Goal: Task Accomplishment & Management: Use online tool/utility

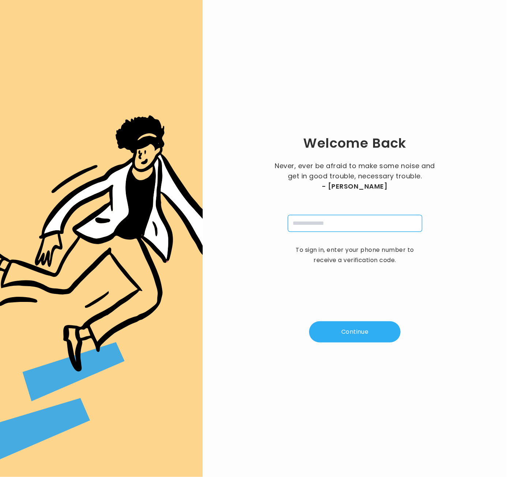
click at [321, 220] on input "tel" at bounding box center [355, 223] width 134 height 17
type input "**********"
click at [366, 340] on button "Continue" at bounding box center [354, 331] width 91 height 21
type input "*"
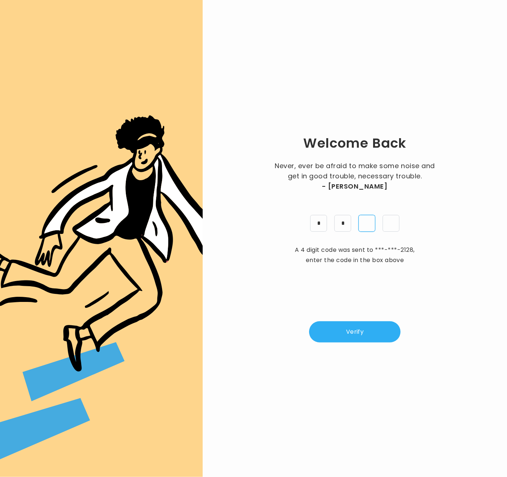
type input "*"
click at [363, 331] on button "Verify" at bounding box center [354, 331] width 91 height 21
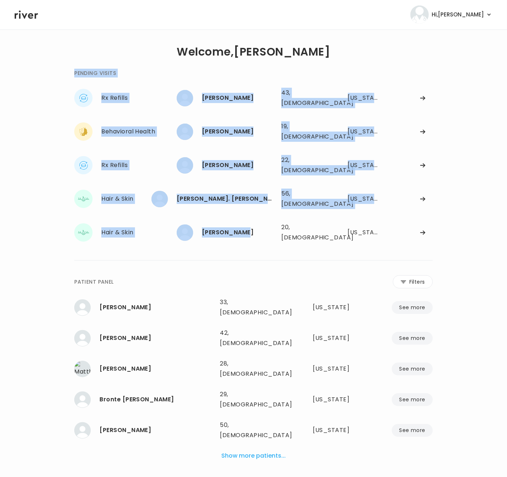
drag, startPoint x: 249, startPoint y: 231, endPoint x: 233, endPoint y: 230, distance: 16.5
click at [233, 230] on div "**********" at bounding box center [253, 272] width 358 height 430
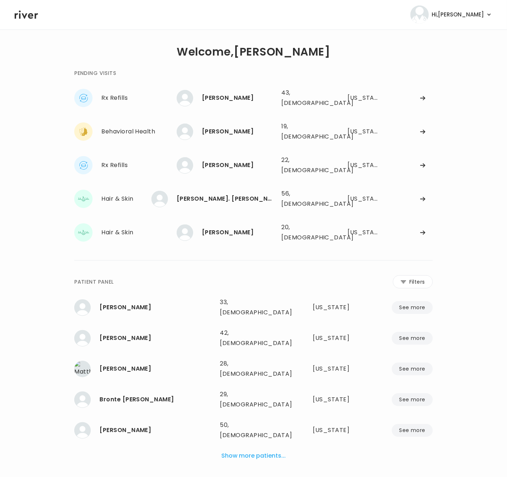
click at [226, 245] on div "**********" at bounding box center [253, 272] width 358 height 430
click at [230, 160] on div "Stephanie Macy" at bounding box center [238, 165] width 73 height 10
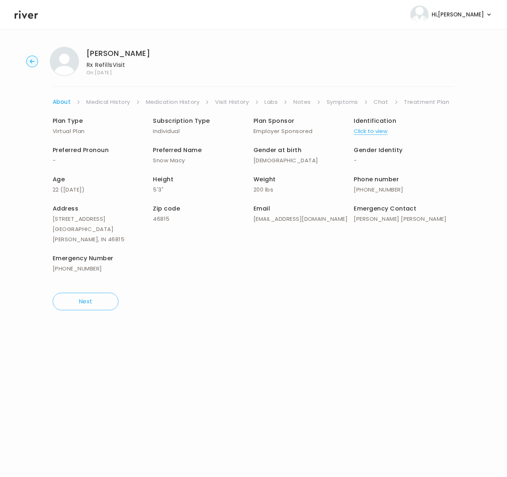
click at [422, 101] on link "Treatment Plan" at bounding box center [426, 102] width 45 height 10
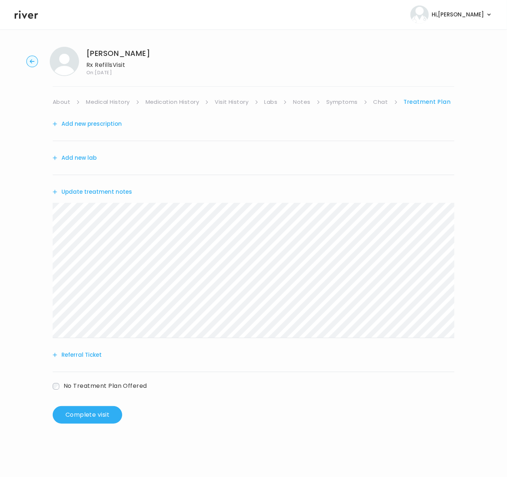
click at [172, 101] on link "Medication History" at bounding box center [172, 102] width 54 height 10
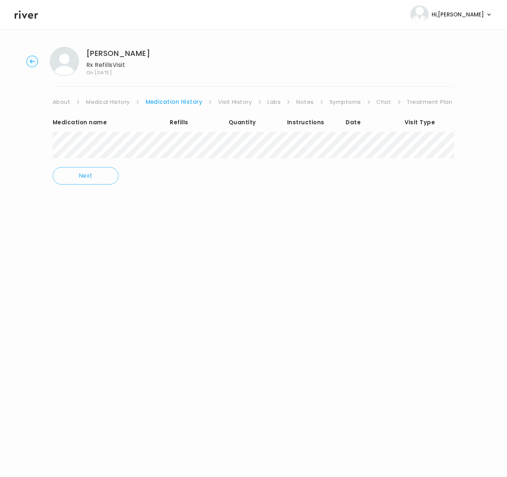
click at [385, 150] on div "Stephanie Macy Rx Refills Visit On: 28 Sep 2025 About Medical History Medicatio…" at bounding box center [253, 121] width 507 height 160
click at [425, 102] on link "Treatment Plan" at bounding box center [429, 102] width 45 height 10
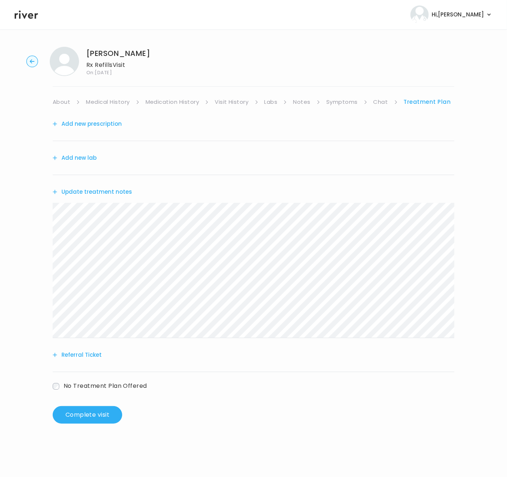
click at [94, 125] on button "Add new prescription" at bounding box center [87, 124] width 69 height 10
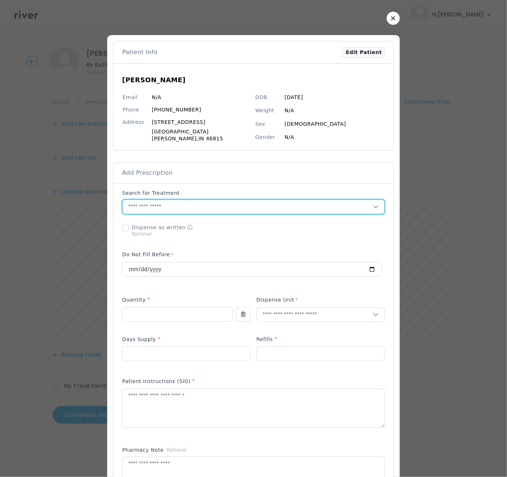
click at [148, 203] on input "text" at bounding box center [247, 207] width 250 height 14
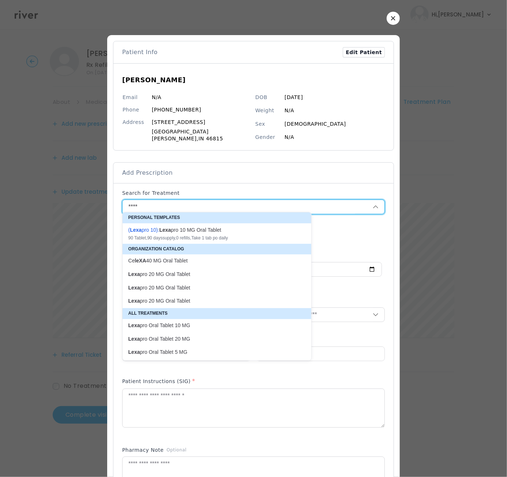
click at [264, 238] on div "90 Tablet , 90 days supply, 0 refills , Take 1 tab po daily" at bounding box center [212, 238] width 168 height 6
type input "**********"
type input "**"
type input "*"
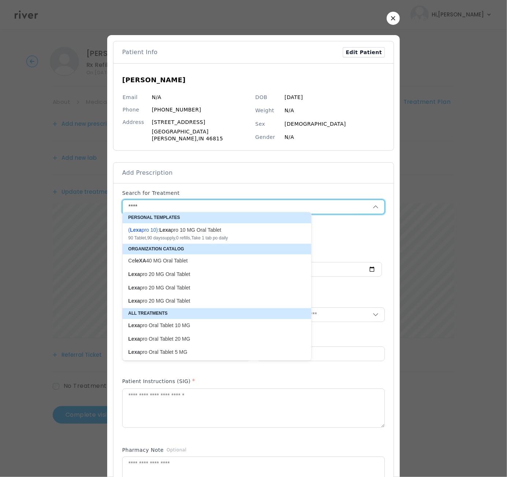
type textarea "**********"
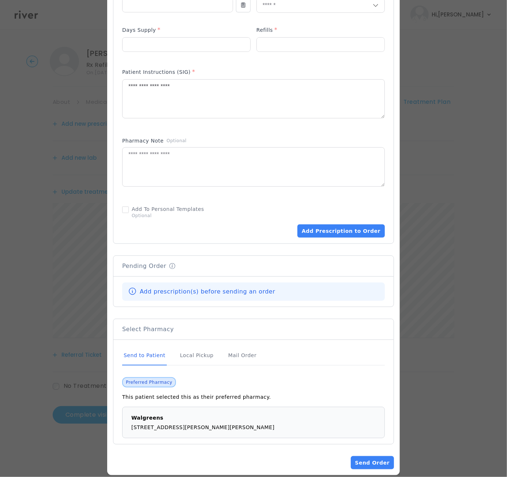
scroll to position [310, 0]
click at [324, 227] on button "Add Prescription to Order" at bounding box center [340, 230] width 87 height 13
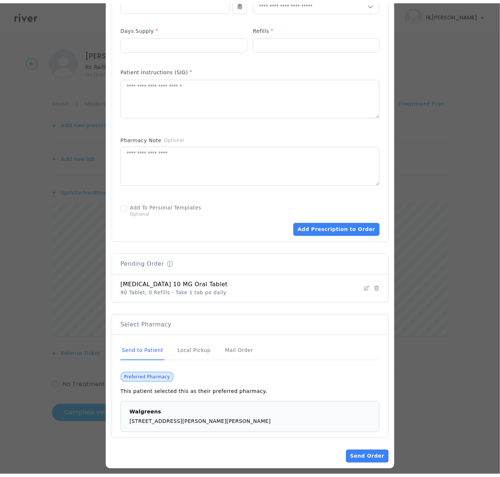
scroll to position [311, 0]
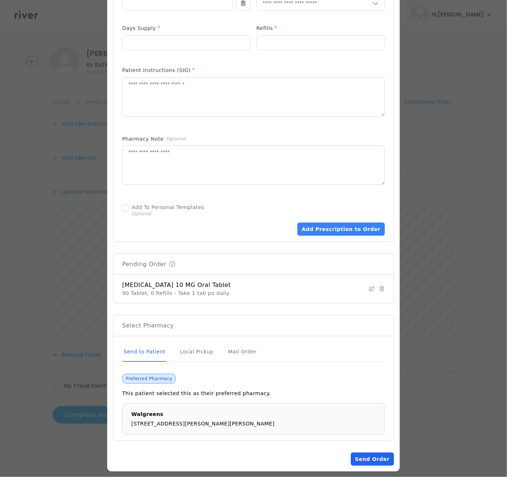
click at [365, 453] on button "Send Order" at bounding box center [372, 458] width 43 height 13
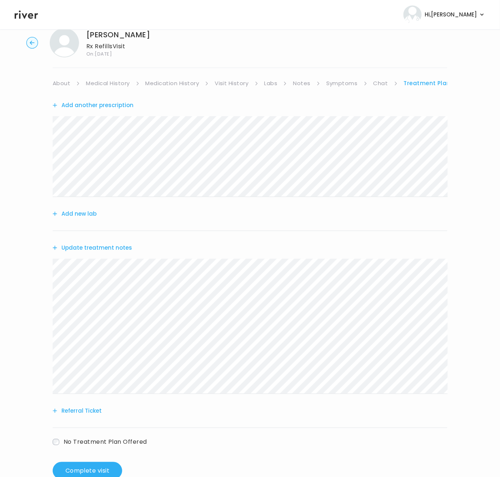
scroll to position [38, 0]
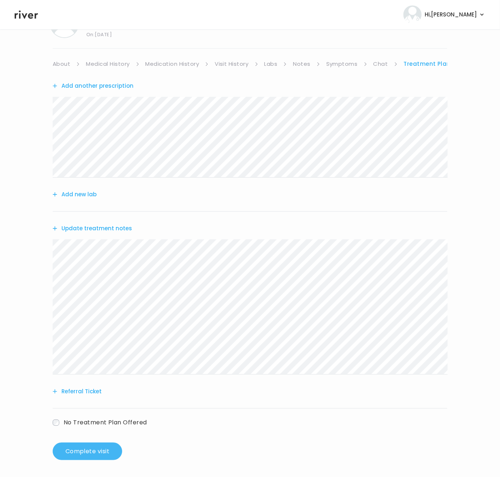
click at [85, 454] on button "Complete visit" at bounding box center [87, 452] width 69 height 18
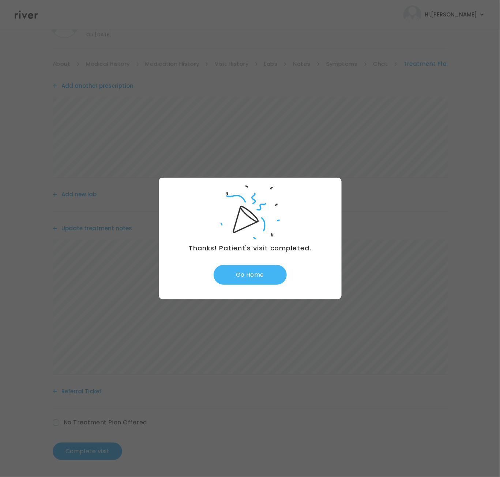
click at [239, 274] on button "Go Home" at bounding box center [249, 275] width 73 height 20
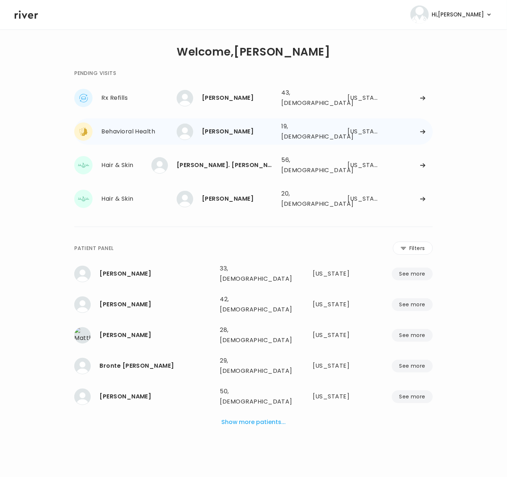
click at [232, 126] on div "[PERSON_NAME]" at bounding box center [238, 131] width 73 height 10
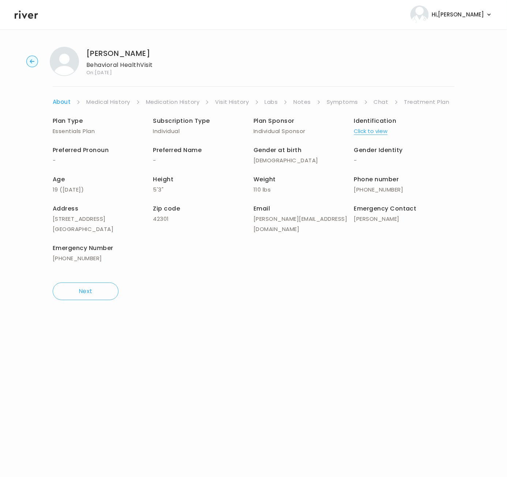
click at [114, 101] on link "Medical History" at bounding box center [107, 102] width 43 height 10
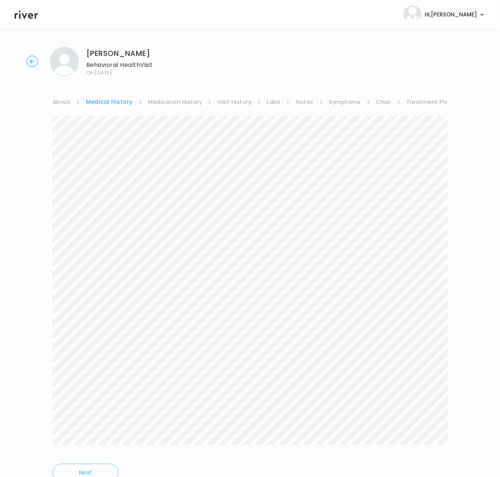
click at [169, 100] on link "Medication History" at bounding box center [175, 102] width 54 height 10
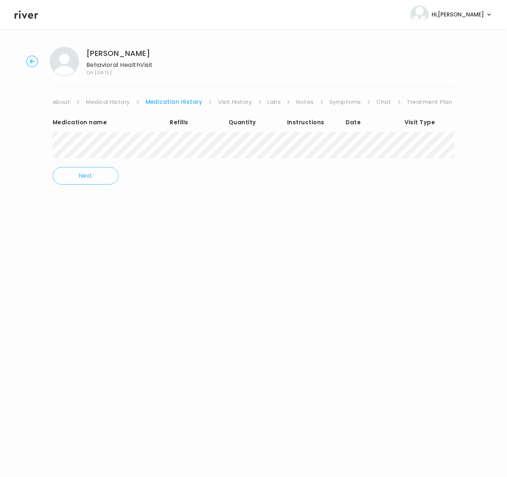
click at [428, 101] on link "Treatment Plan" at bounding box center [429, 102] width 45 height 10
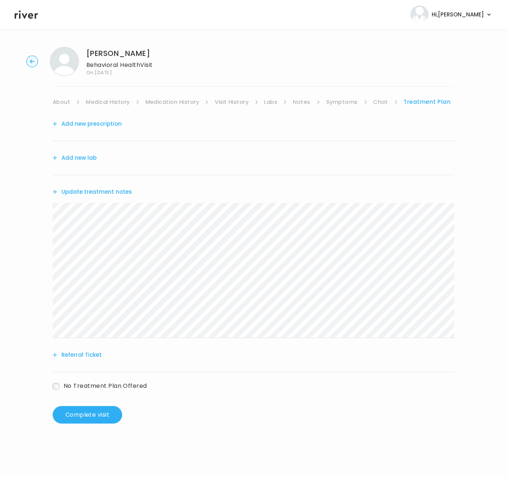
click at [167, 102] on link "Medication History" at bounding box center [172, 102] width 54 height 10
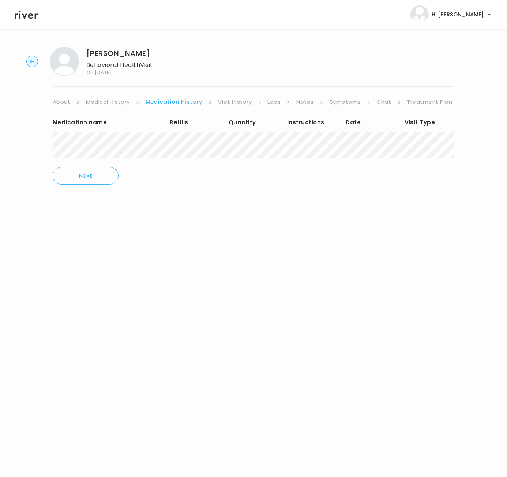
click at [421, 103] on link "Treatment Plan" at bounding box center [429, 102] width 45 height 10
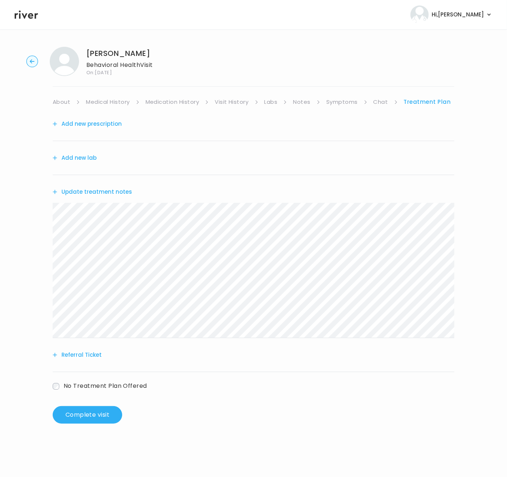
click at [91, 124] on button "Add new prescription" at bounding box center [87, 124] width 69 height 10
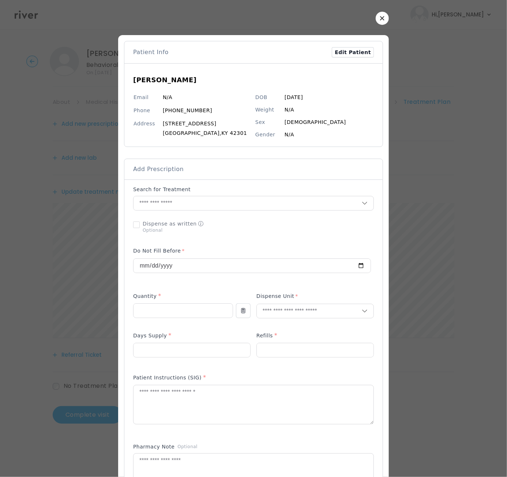
click at [139, 169] on span "Add Prescription" at bounding box center [158, 169] width 50 height 8
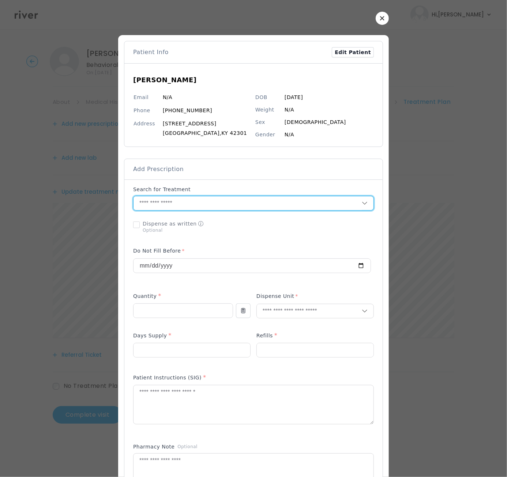
click at [141, 199] on input "text" at bounding box center [247, 203] width 228 height 14
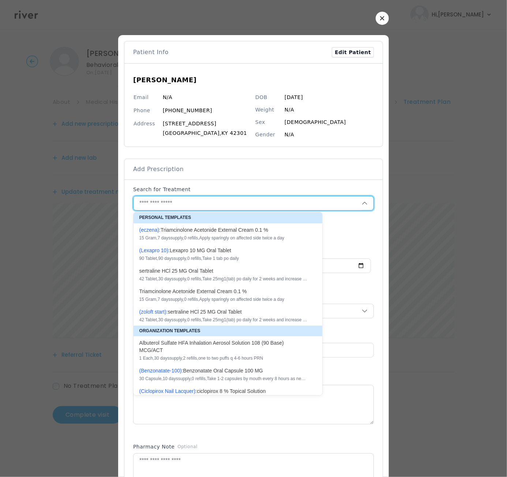
paste input "**********"
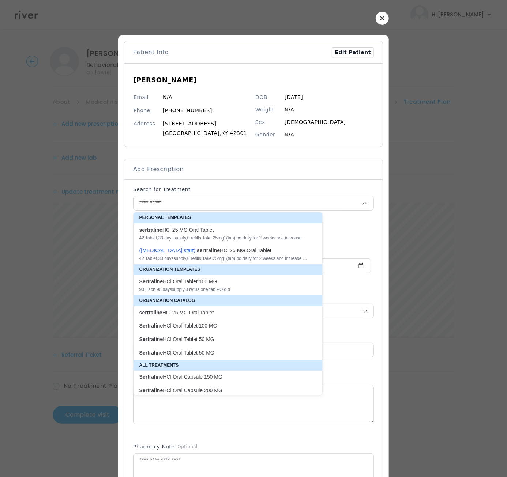
click at [199, 341] on p "Sertraline HCl Oral Tablet 50 MG" at bounding box center [223, 339] width 168 height 7
type input "**********"
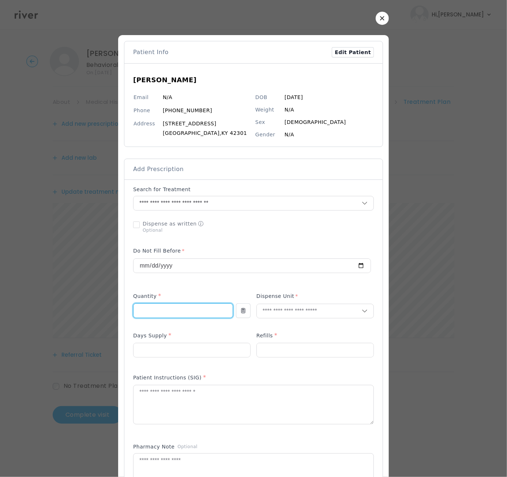
click at [162, 312] on input "number" at bounding box center [182, 311] width 99 height 14
type input "*"
type input "**"
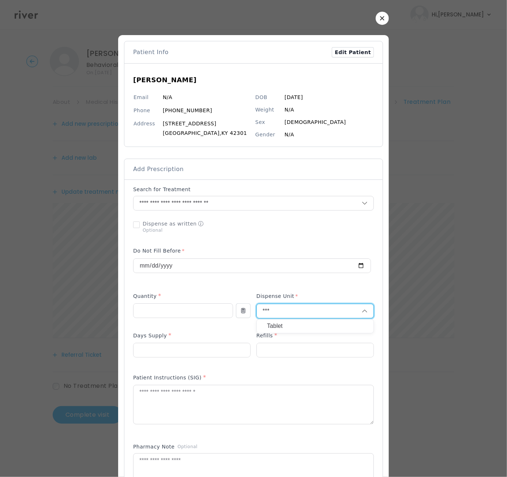
type input "***"
click at [280, 326] on p "Tablet" at bounding box center [315, 326] width 96 height 11
click at [190, 351] on input "number" at bounding box center [191, 350] width 117 height 14
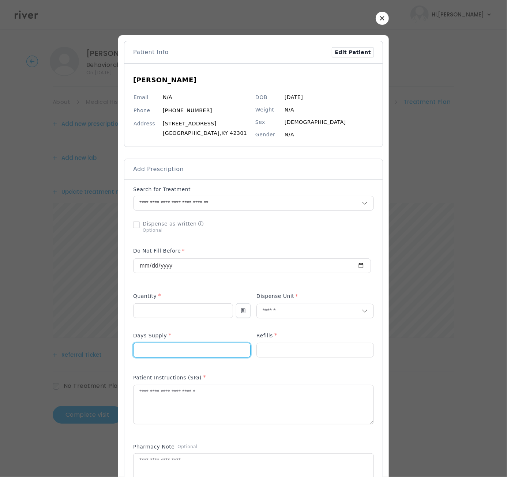
type input "**"
type input "*"
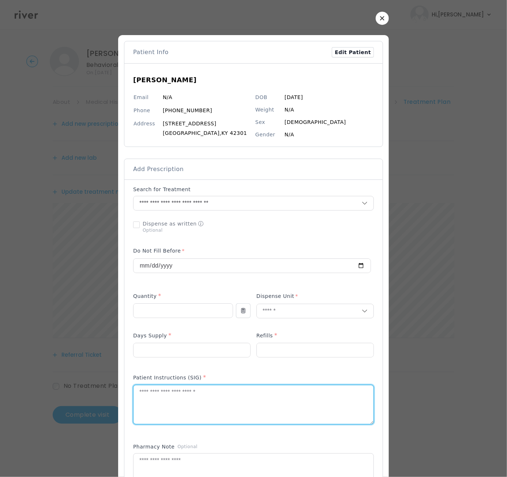
click at [154, 398] on textarea at bounding box center [253, 404] width 240 height 39
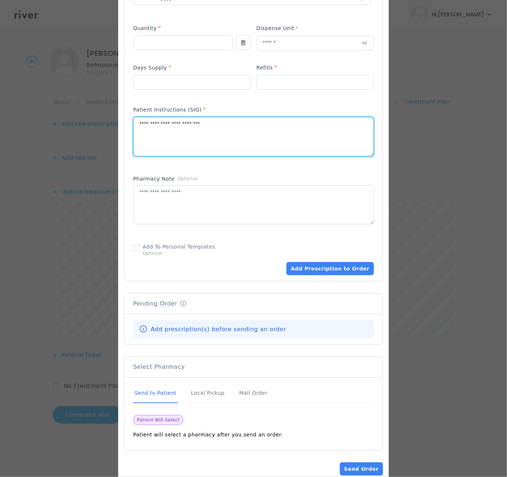
scroll to position [268, 0]
type textarea "**********"
click at [325, 271] on button "Add Prescription to Order" at bounding box center [329, 268] width 87 height 13
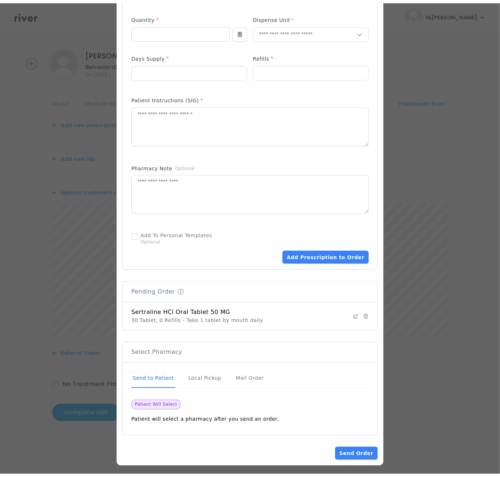
scroll to position [280, 0]
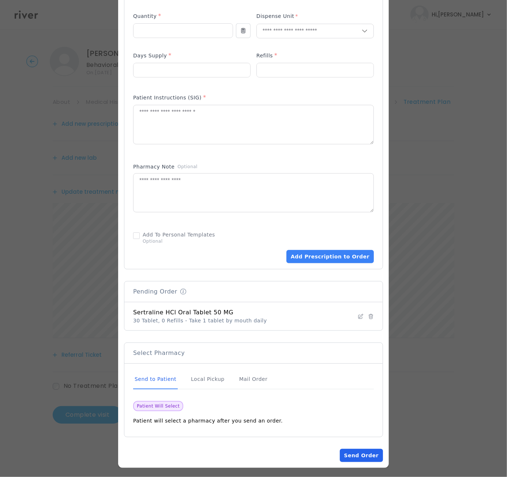
click at [359, 454] on button "Send Order" at bounding box center [361, 455] width 43 height 13
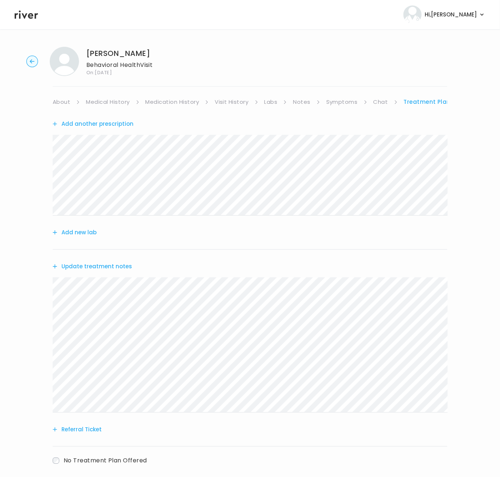
click at [57, 102] on link "About" at bounding box center [62, 102] width 18 height 10
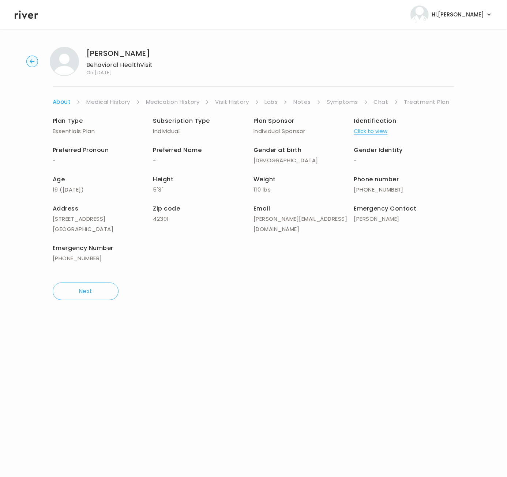
click at [433, 99] on link "Treatment Plan" at bounding box center [426, 102] width 45 height 10
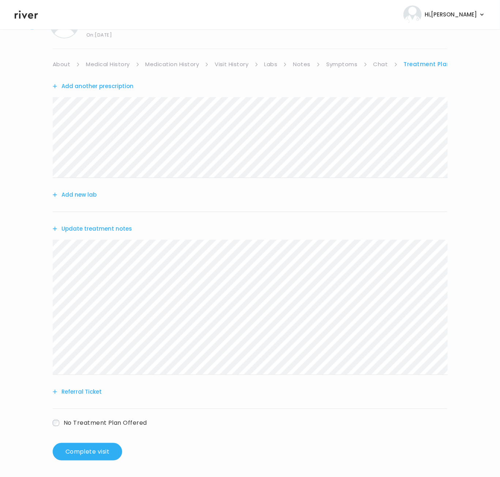
scroll to position [38, 0]
click at [88, 451] on button "Complete visit" at bounding box center [87, 452] width 69 height 18
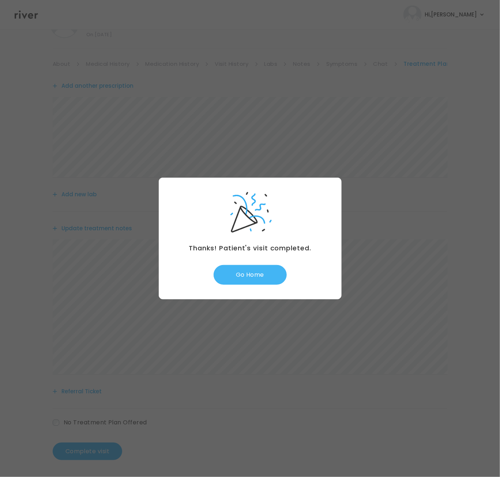
click at [253, 276] on button "Go Home" at bounding box center [249, 275] width 73 height 20
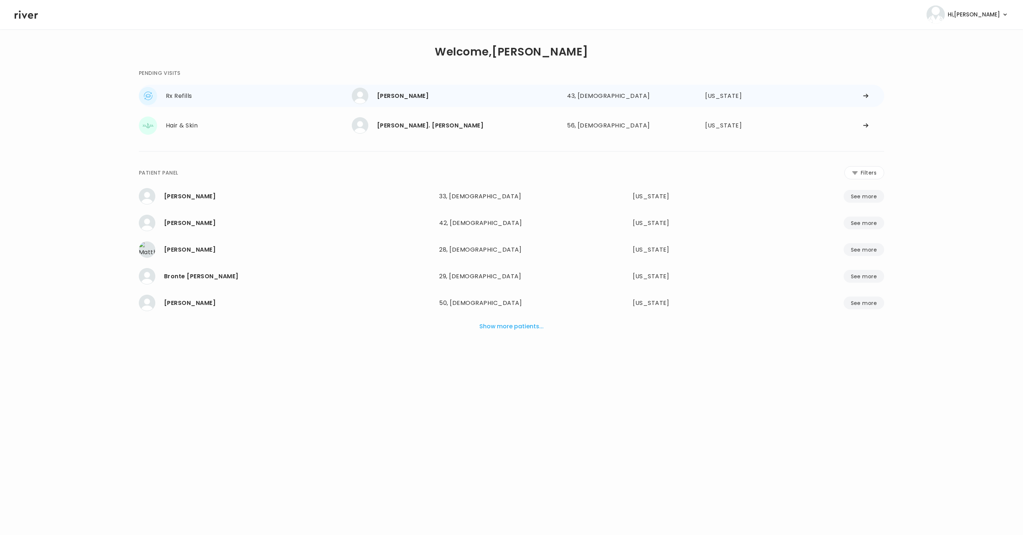
click at [408, 97] on div "[PERSON_NAME]" at bounding box center [469, 96] width 184 height 10
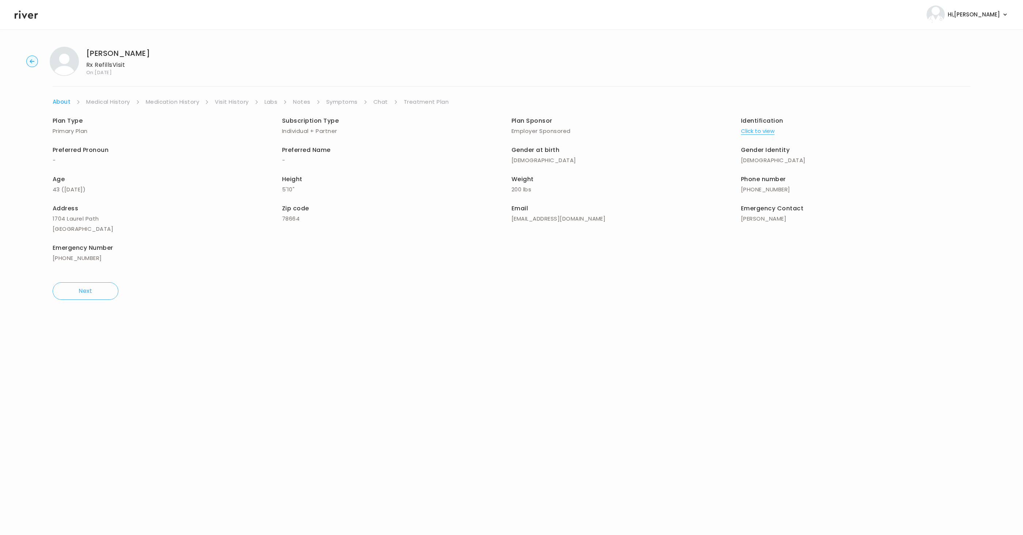
click at [425, 101] on link "Treatment Plan" at bounding box center [426, 102] width 45 height 10
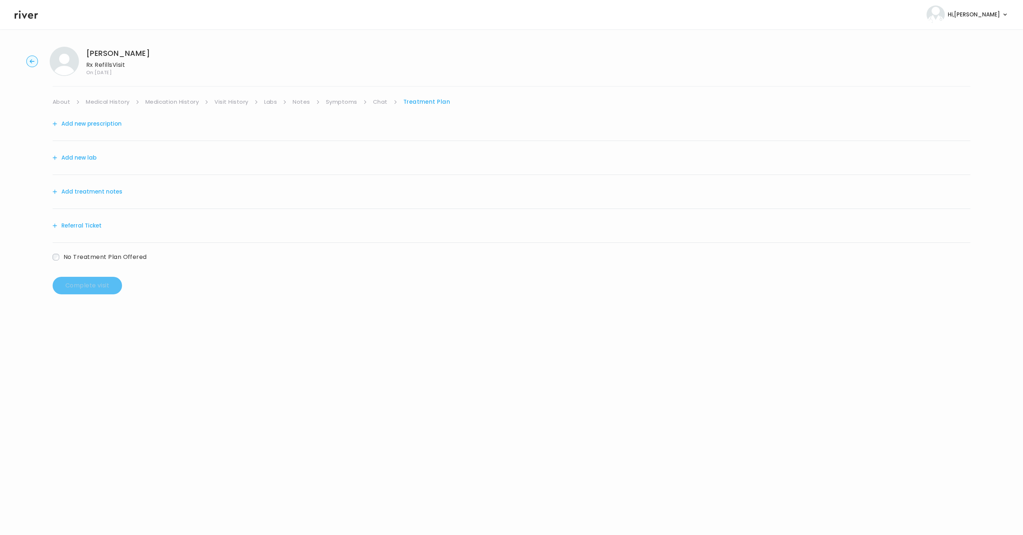
click at [92, 123] on button "Add new prescription" at bounding box center [87, 124] width 69 height 10
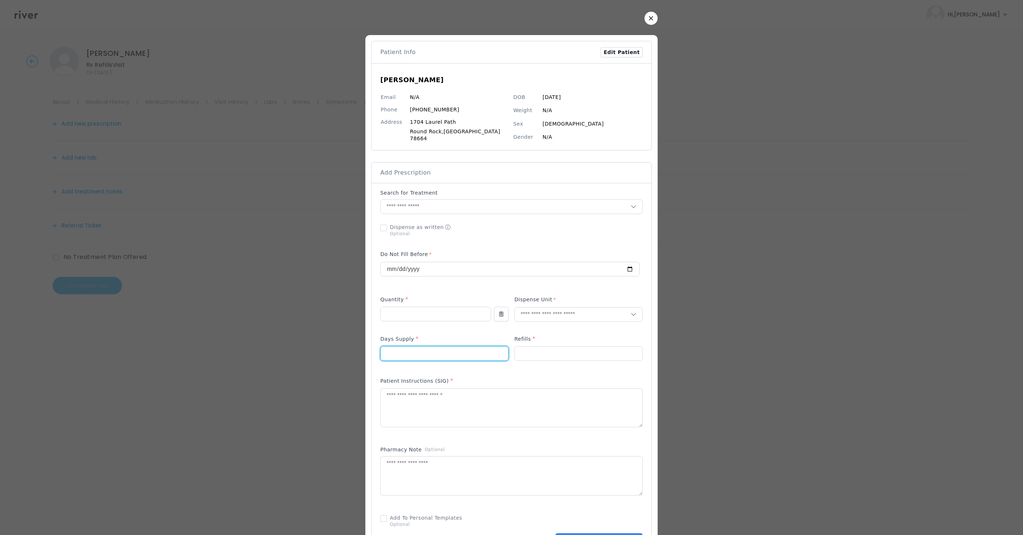
click at [399, 350] on input "number" at bounding box center [445, 354] width 128 height 14
type input "**"
drag, startPoint x: 419, startPoint y: 322, endPoint x: 421, endPoint y: 315, distance: 7.7
click at [419, 322] on p at bounding box center [435, 326] width 111 height 8
click at [422, 313] on input "number" at bounding box center [436, 314] width 110 height 14
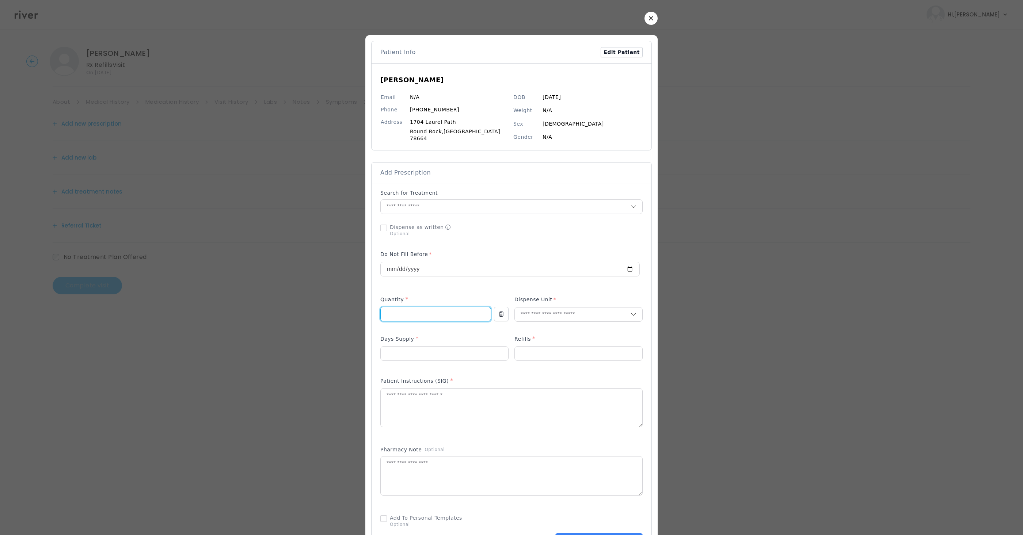
type input "**"
click at [416, 171] on span "Add Prescription" at bounding box center [405, 173] width 50 height 8
click at [415, 169] on span "Add Prescription" at bounding box center [405, 173] width 50 height 8
click at [414, 204] on input "text" at bounding box center [506, 207] width 250 height 14
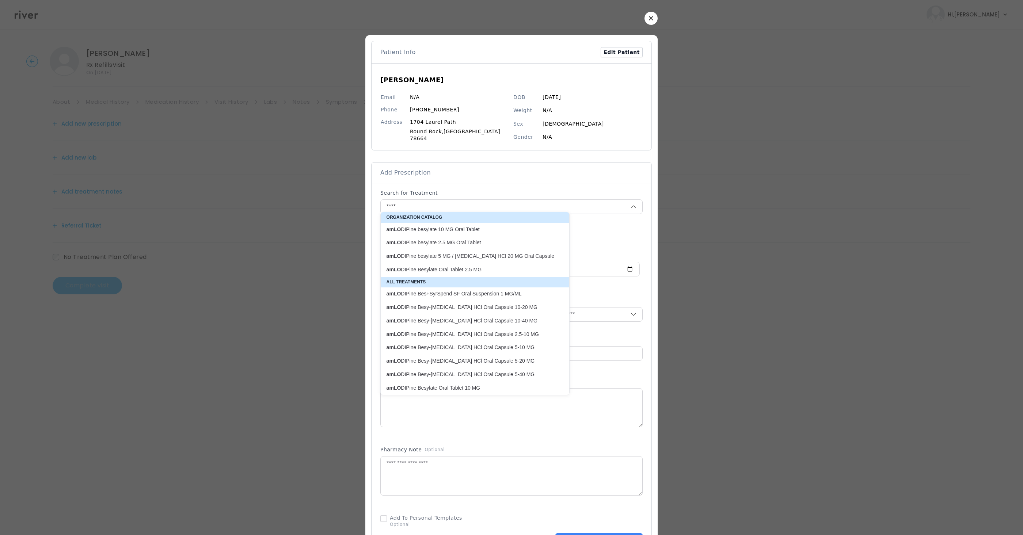
click at [506, 309] on p "amLO DIPine Besy-[MEDICAL_DATA] HCl Oral Capsule 10-20 MG" at bounding box center [471, 307] width 168 height 7
type input "**********"
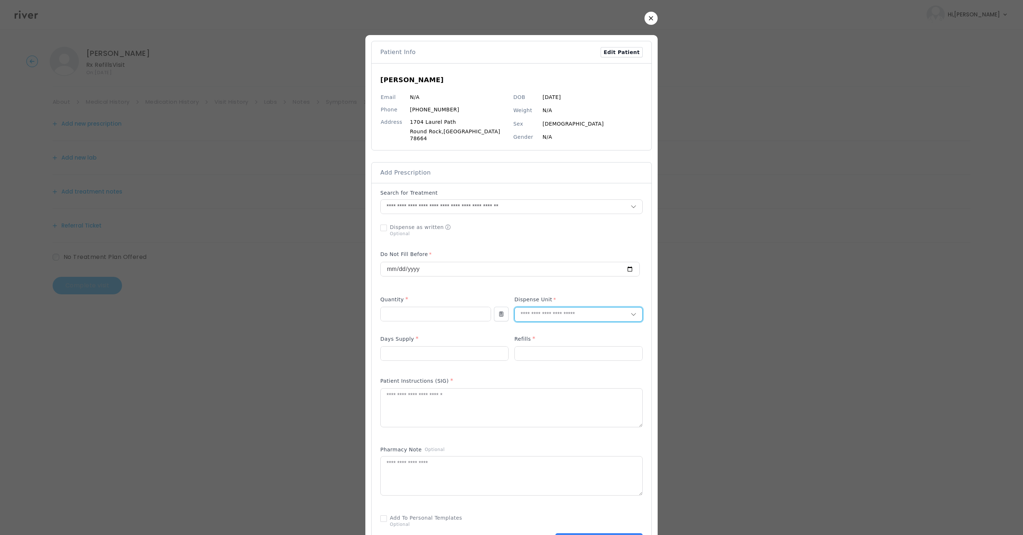
click at [506, 314] on input "text" at bounding box center [573, 315] width 116 height 14
type input "**"
click at [506, 356] on p "Capsule" at bounding box center [562, 353] width 96 height 11
click at [506, 362] on p at bounding box center [579, 366] width 128 height 8
click at [506, 353] on input "number" at bounding box center [579, 354] width 128 height 14
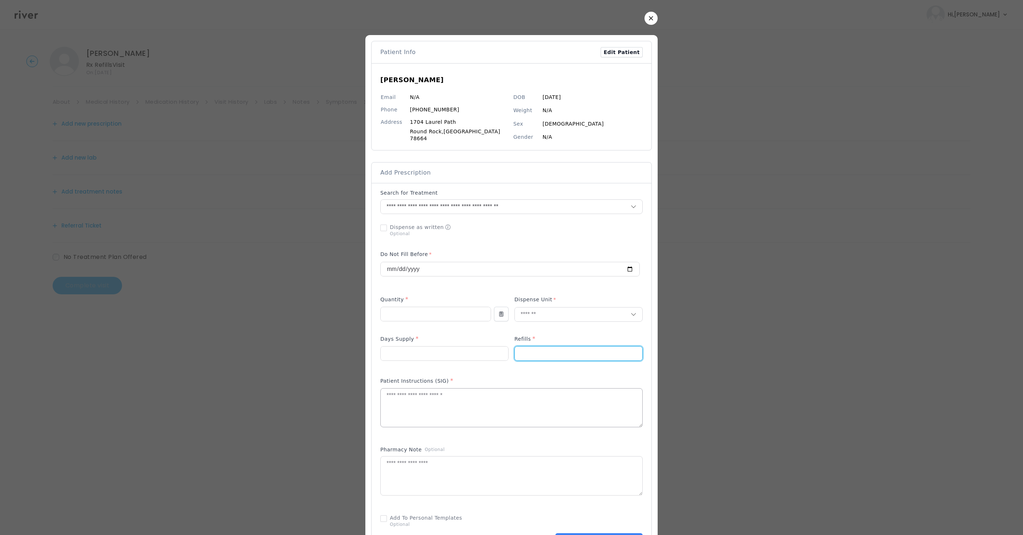
type input "*"
click at [420, 394] on textarea at bounding box center [512, 408] width 262 height 39
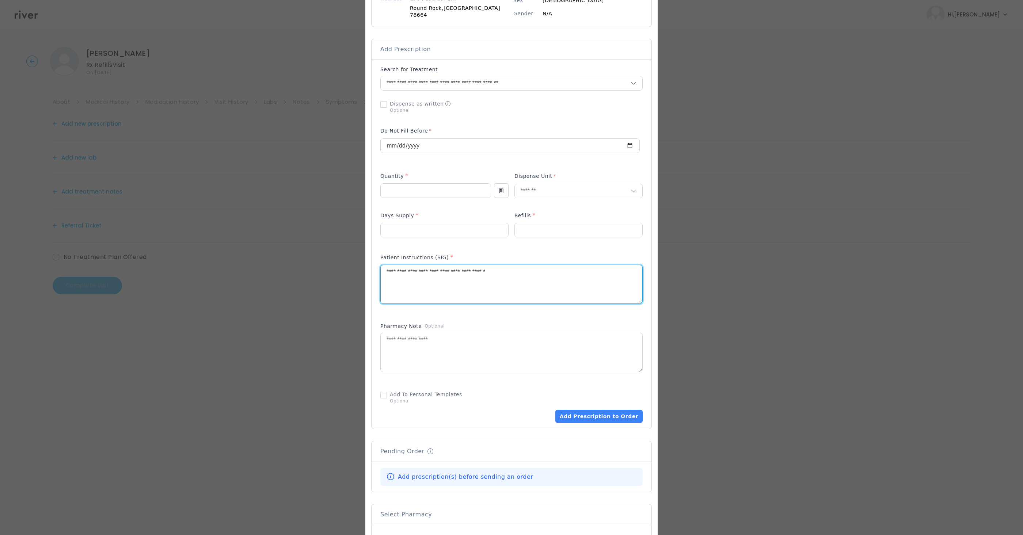
scroll to position [223, 0]
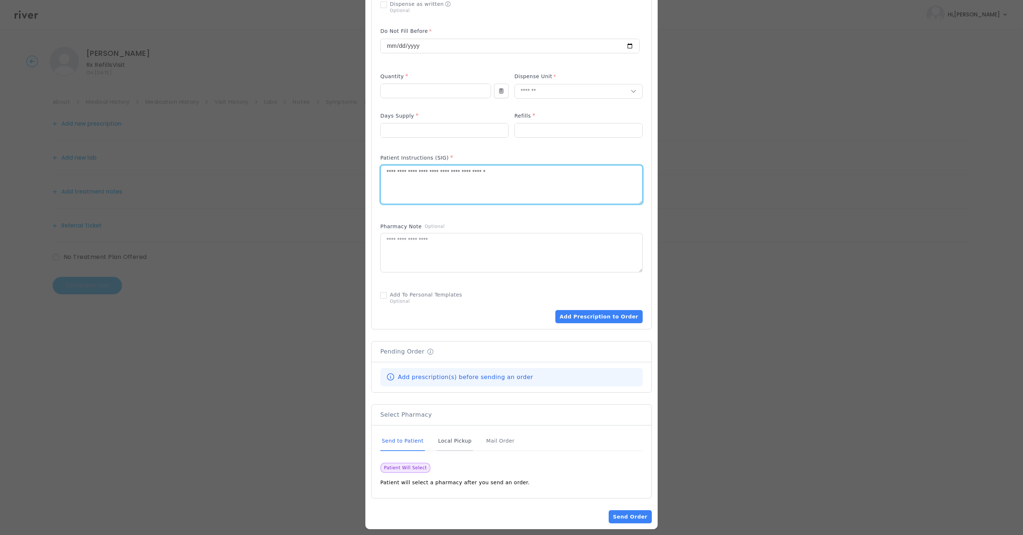
type textarea "**********"
click at [457, 438] on div "Local Pickup" at bounding box center [455, 442] width 37 height 20
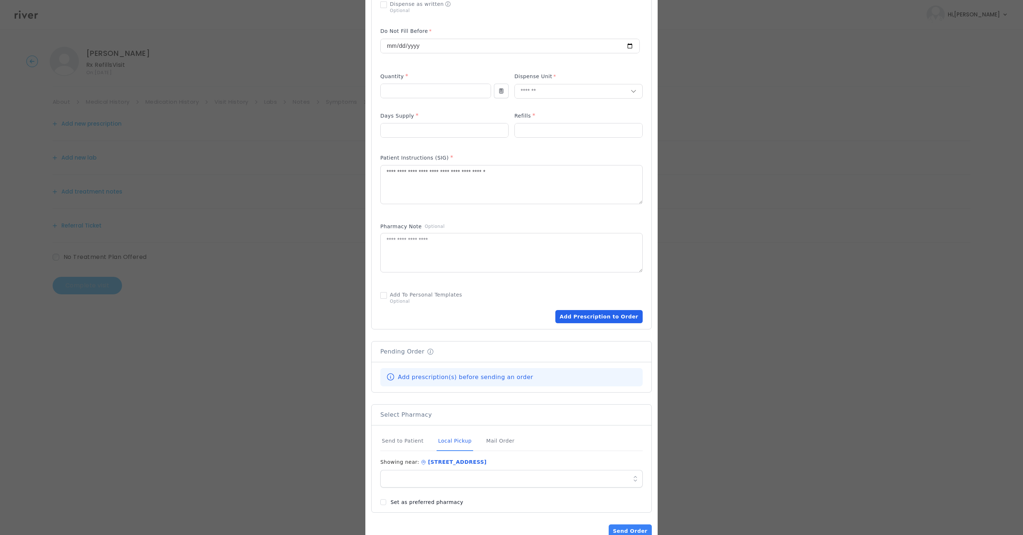
drag, startPoint x: 584, startPoint y: 311, endPoint x: 588, endPoint y: 313, distance: 4.2
click at [506, 313] on button "Add Prescription to Order" at bounding box center [599, 316] width 87 height 13
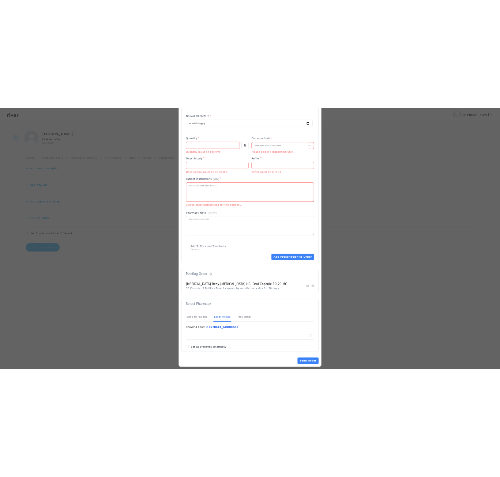
scroll to position [246, 0]
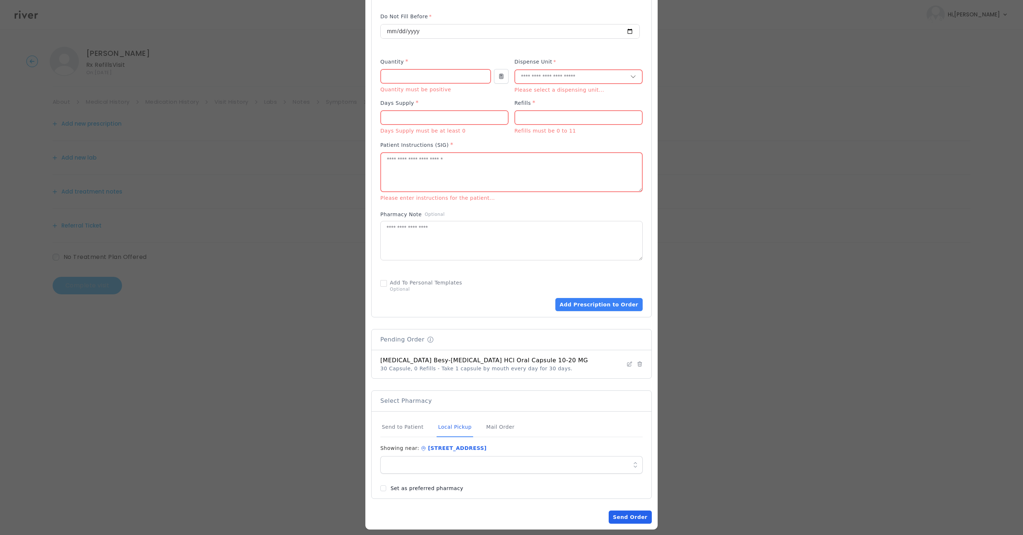
click at [506, 477] on button "Send Order" at bounding box center [630, 517] width 43 height 13
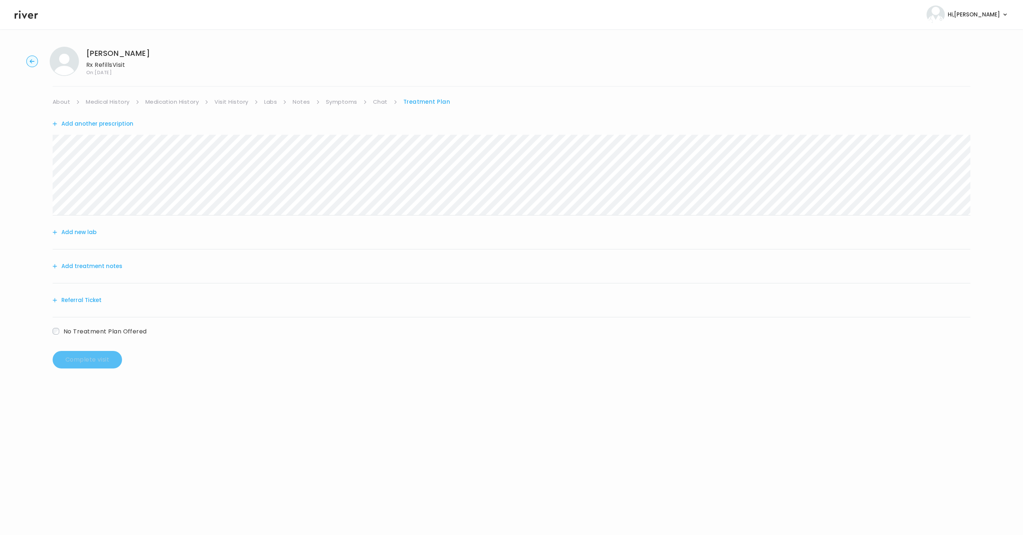
click at [381, 101] on link "Chat" at bounding box center [380, 102] width 15 height 10
click at [506, 341] on div "Next Ping message sent" at bounding box center [512, 247] width 918 height 281
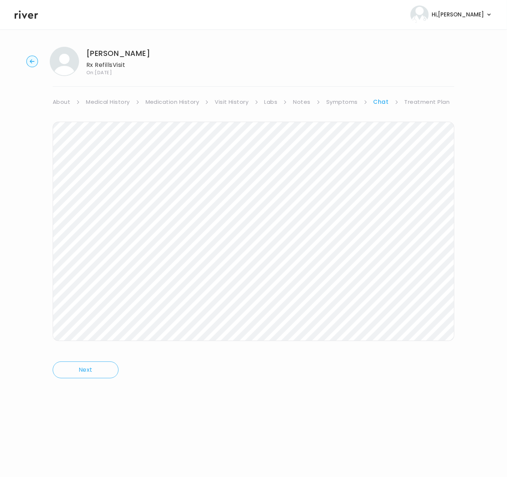
click at [422, 102] on link "Treatment Plan" at bounding box center [426, 102] width 45 height 10
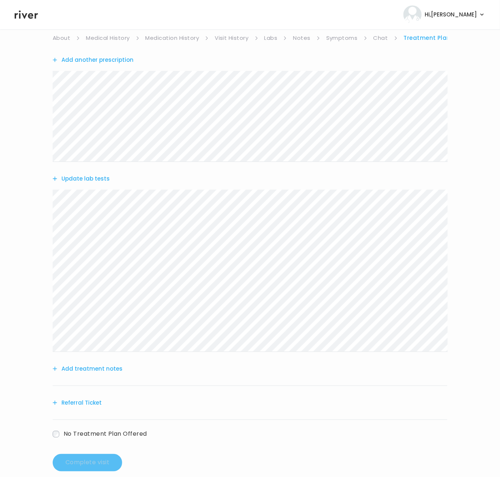
scroll to position [75, 0]
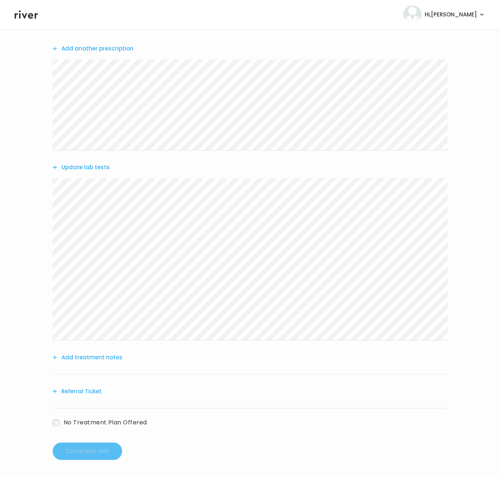
click at [86, 358] on button "Add treatment notes" at bounding box center [88, 357] width 70 height 10
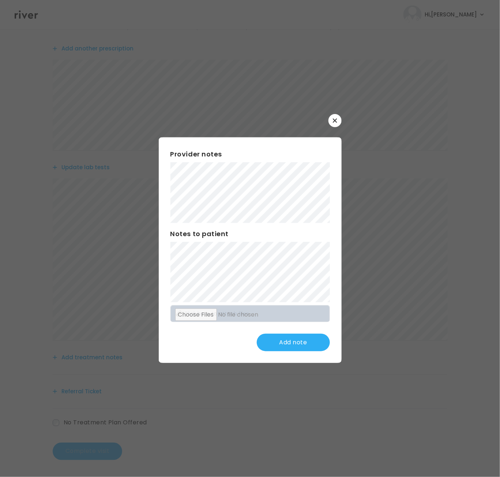
click at [336, 123] on button "button" at bounding box center [334, 120] width 13 height 13
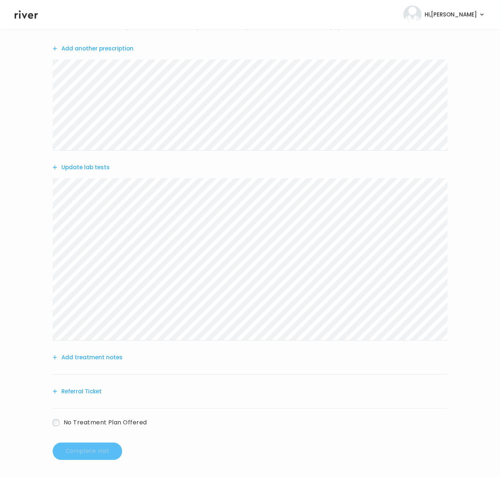
click at [394, 351] on div "Add treatment notes" at bounding box center [250, 358] width 394 height 34
